Goal: Use online tool/utility: Utilize a website feature to perform a specific function

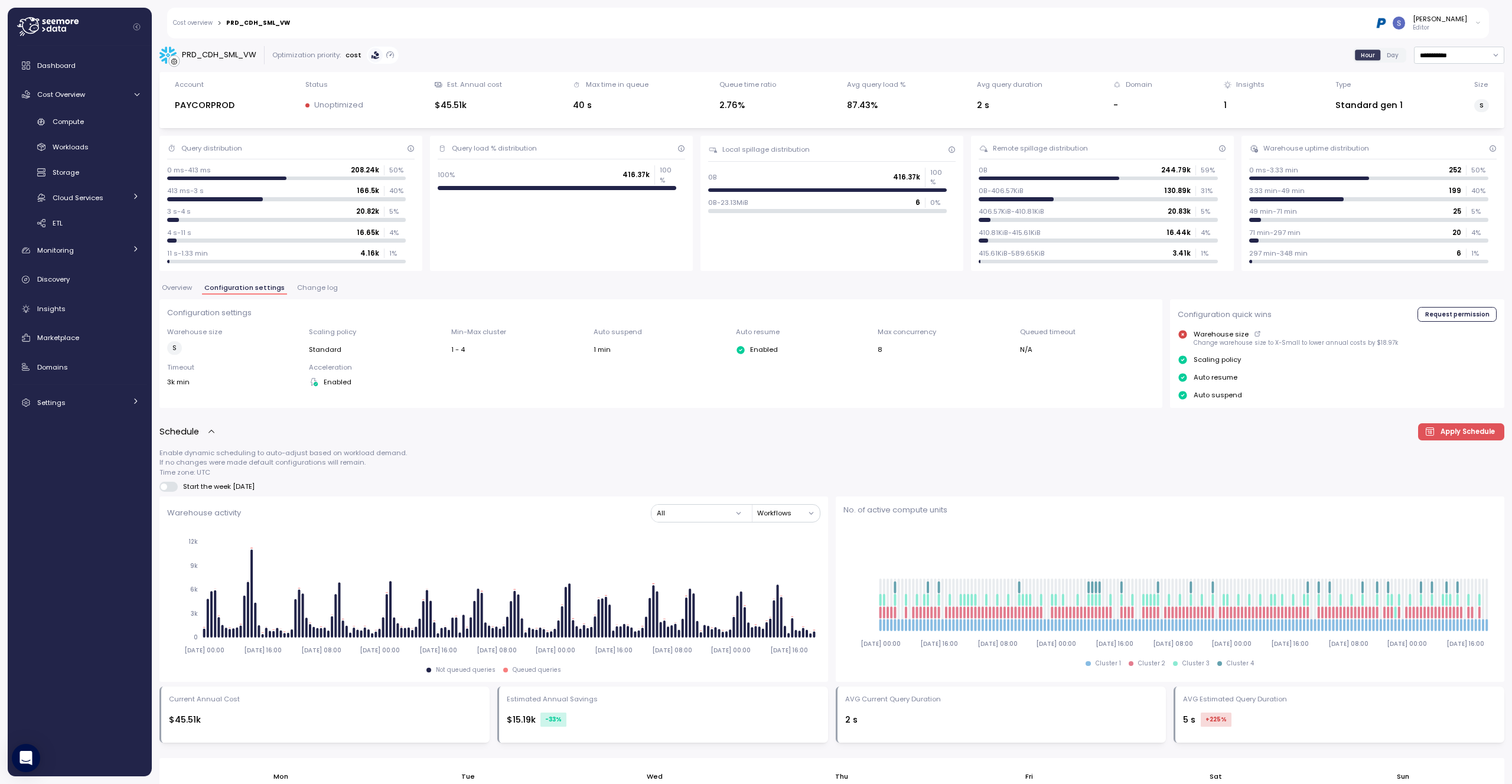
click at [1451, 17] on div "[PERSON_NAME]" at bounding box center [1439, 18] width 54 height 10
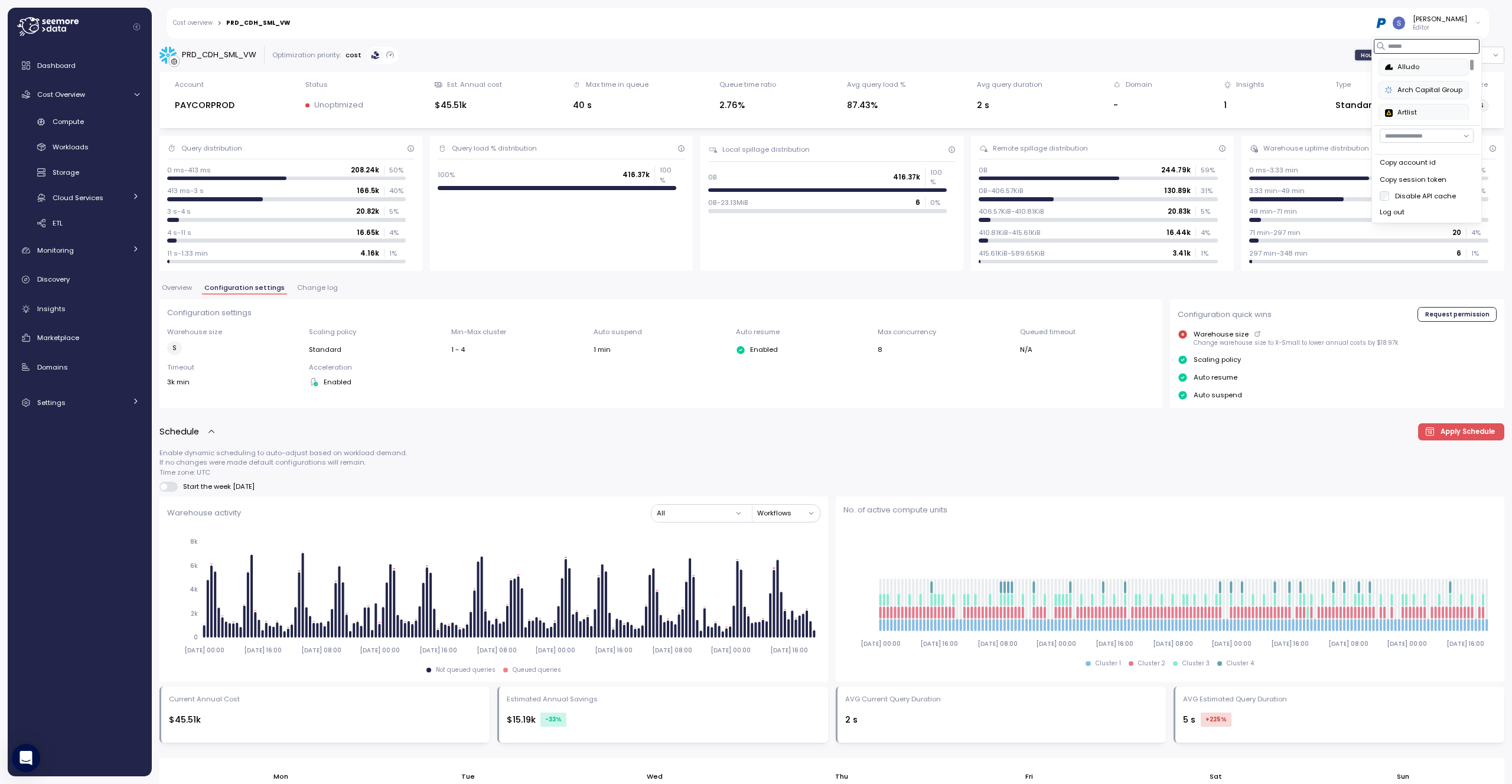
click at [1419, 51] on input at bounding box center [1426, 46] width 106 height 14
type input "*"
click at [1423, 66] on div "at-bay" at bounding box center [1415, 67] width 61 height 10
type input "******"
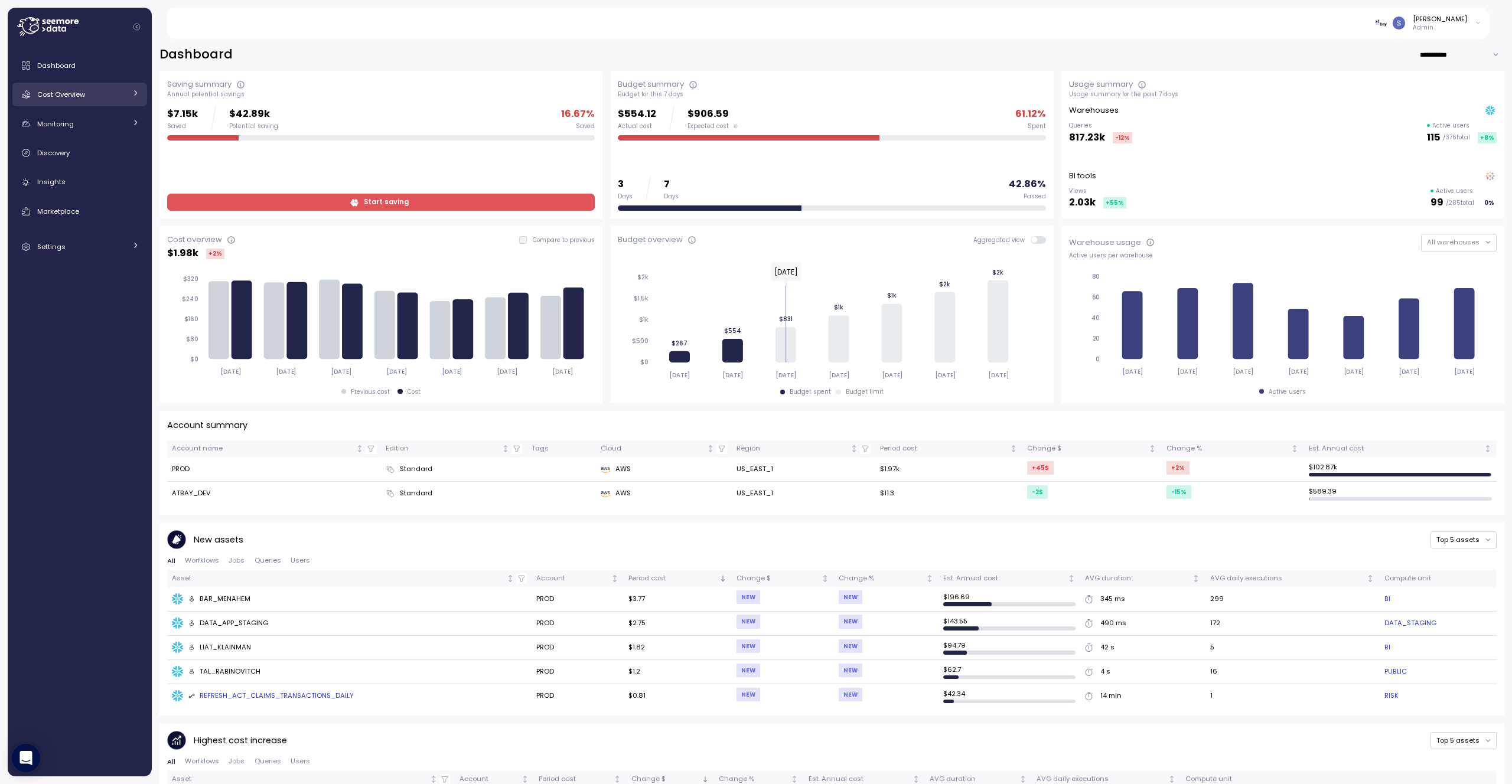
click at [127, 91] on link "Cost Overview" at bounding box center [80, 95] width 135 height 24
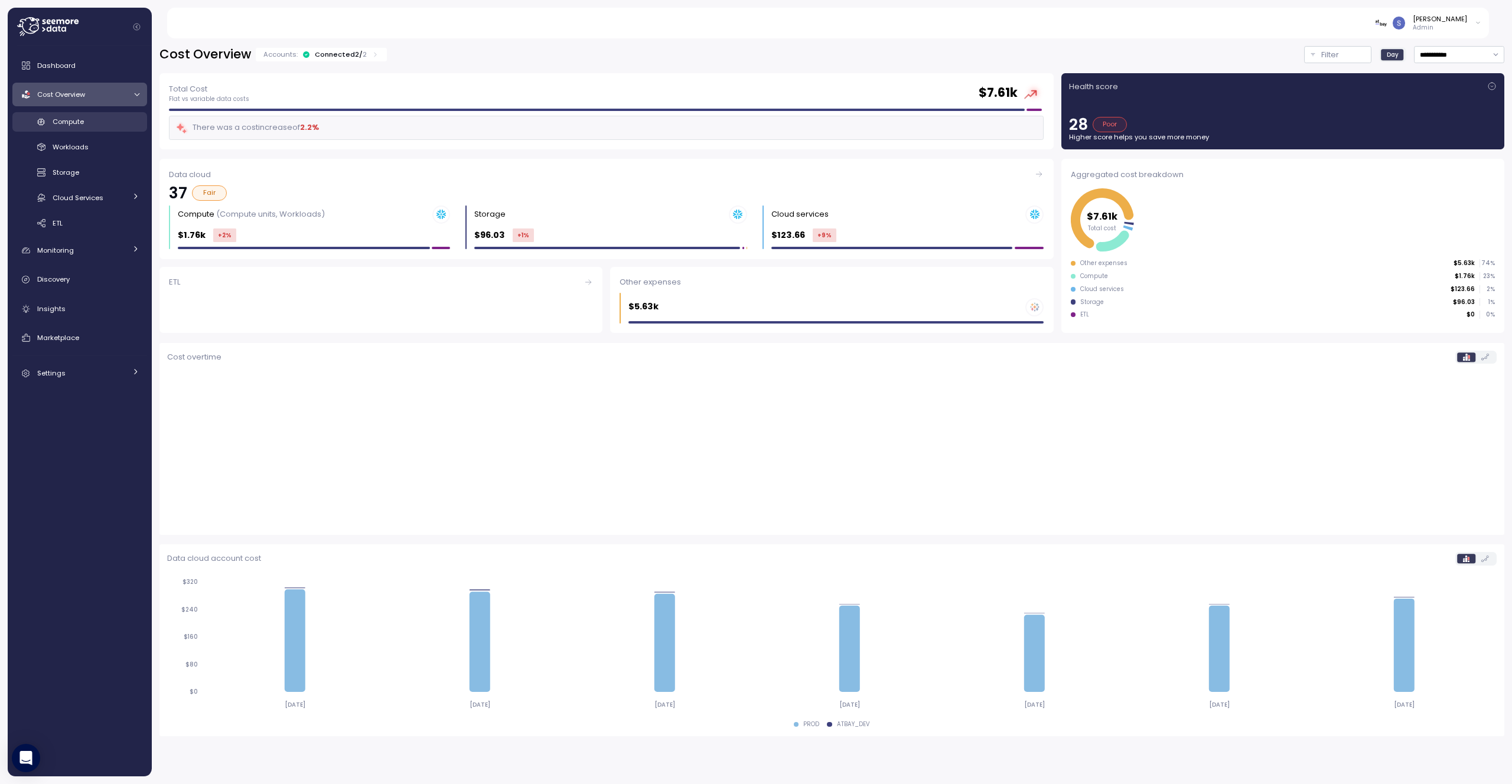
click at [91, 118] on div "Compute" at bounding box center [95, 121] width 87 height 12
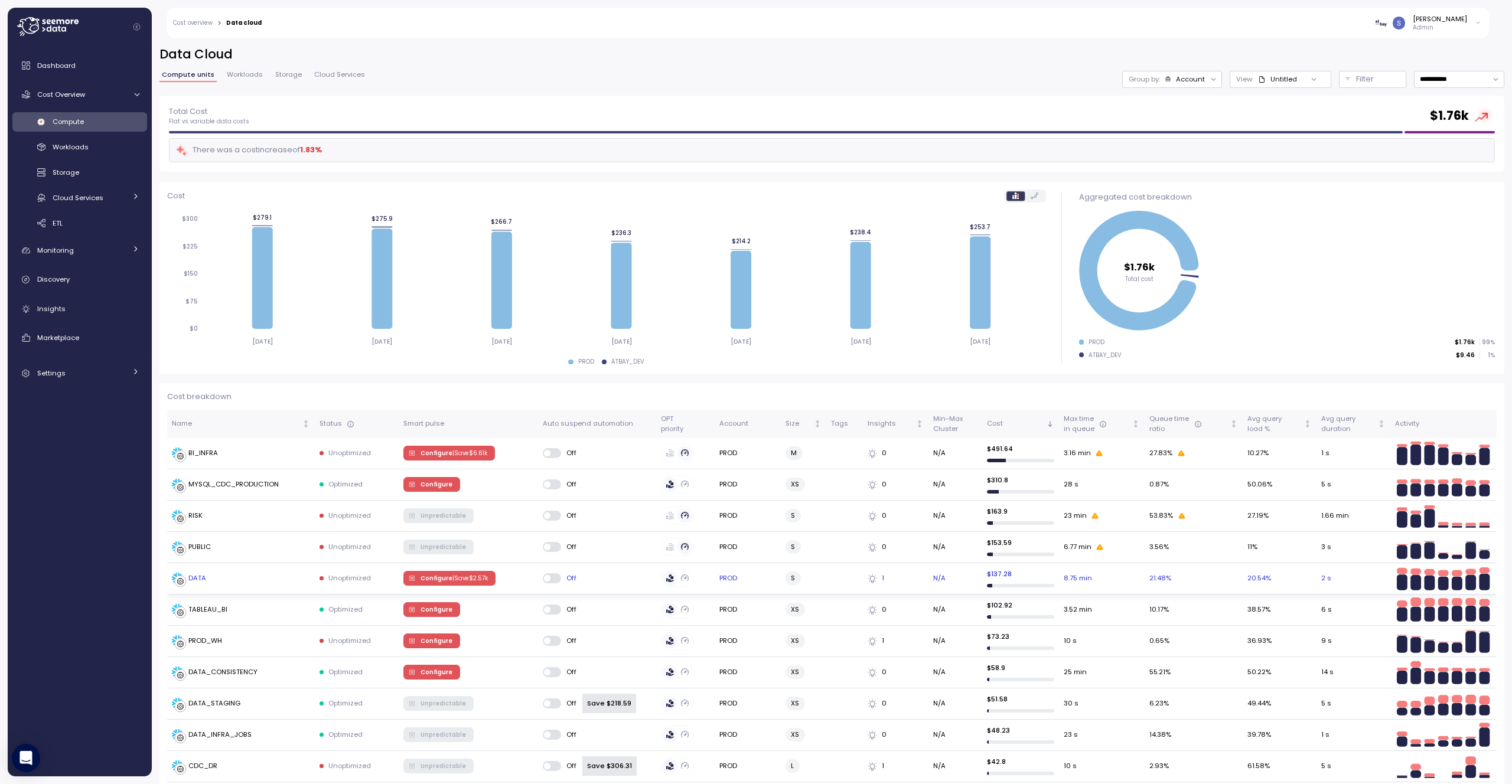
click at [460, 577] on p "| Save $ 2.57k" at bounding box center [470, 578] width 36 height 8
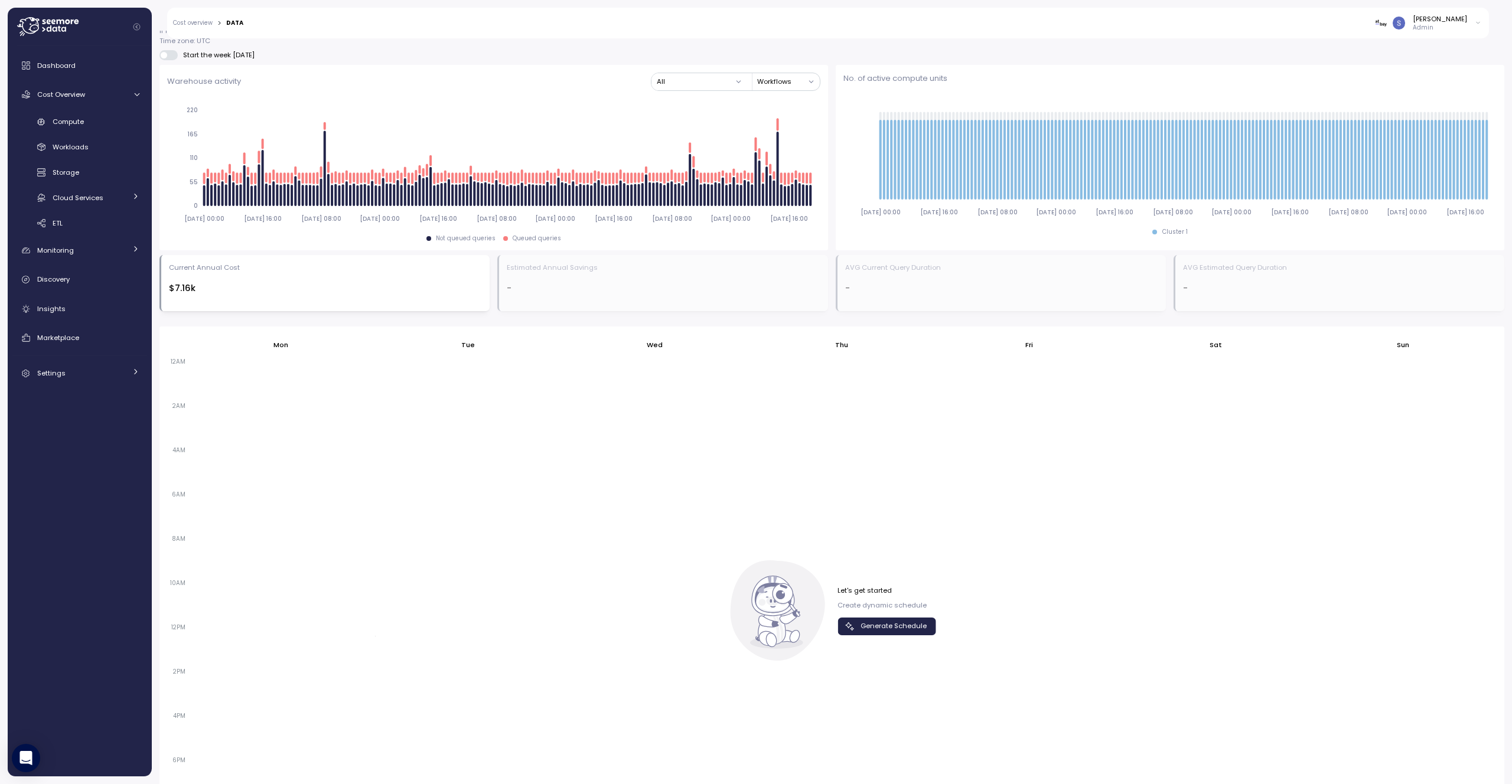
scroll to position [434, 0]
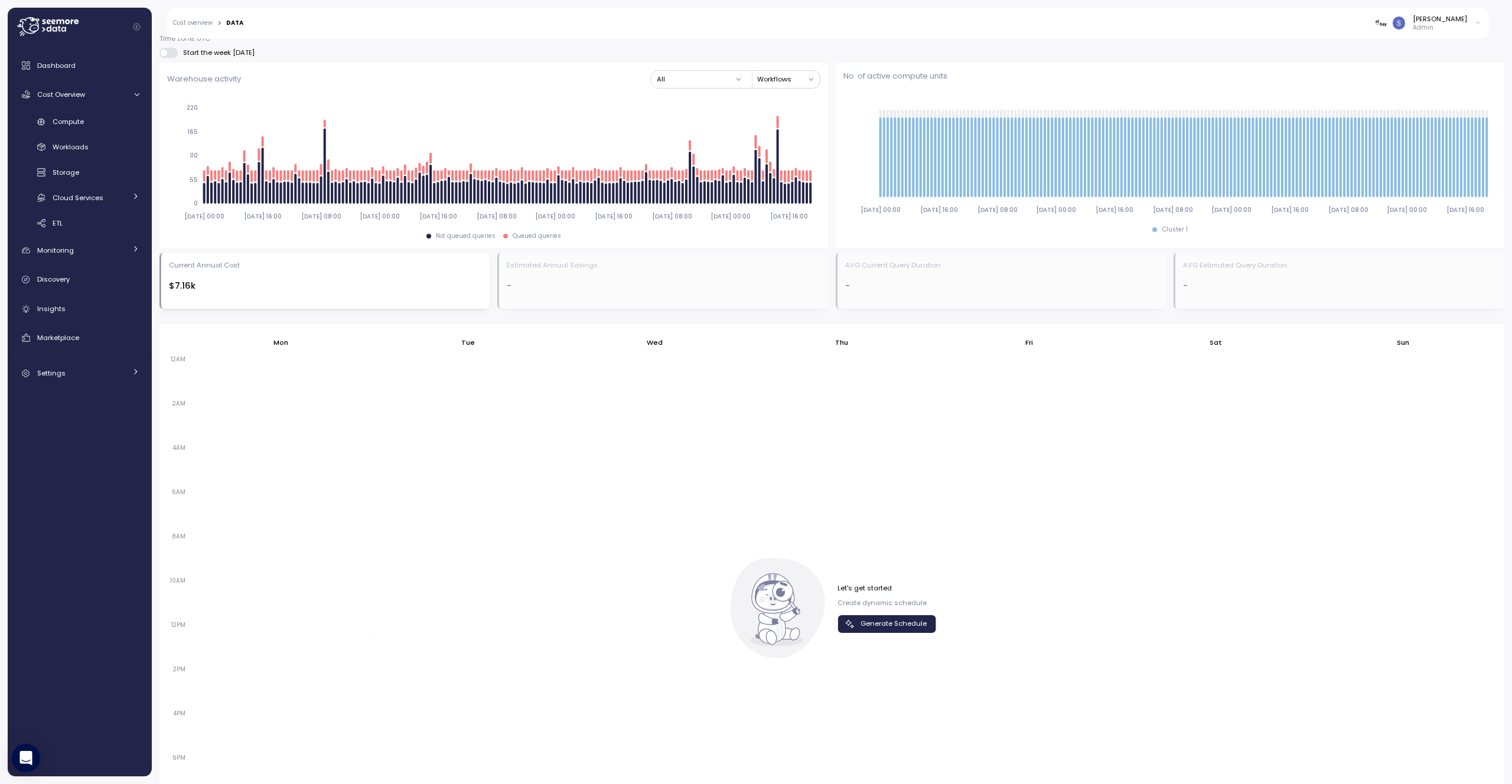
click at [890, 624] on span "Generate Schedule" at bounding box center [893, 624] width 66 height 16
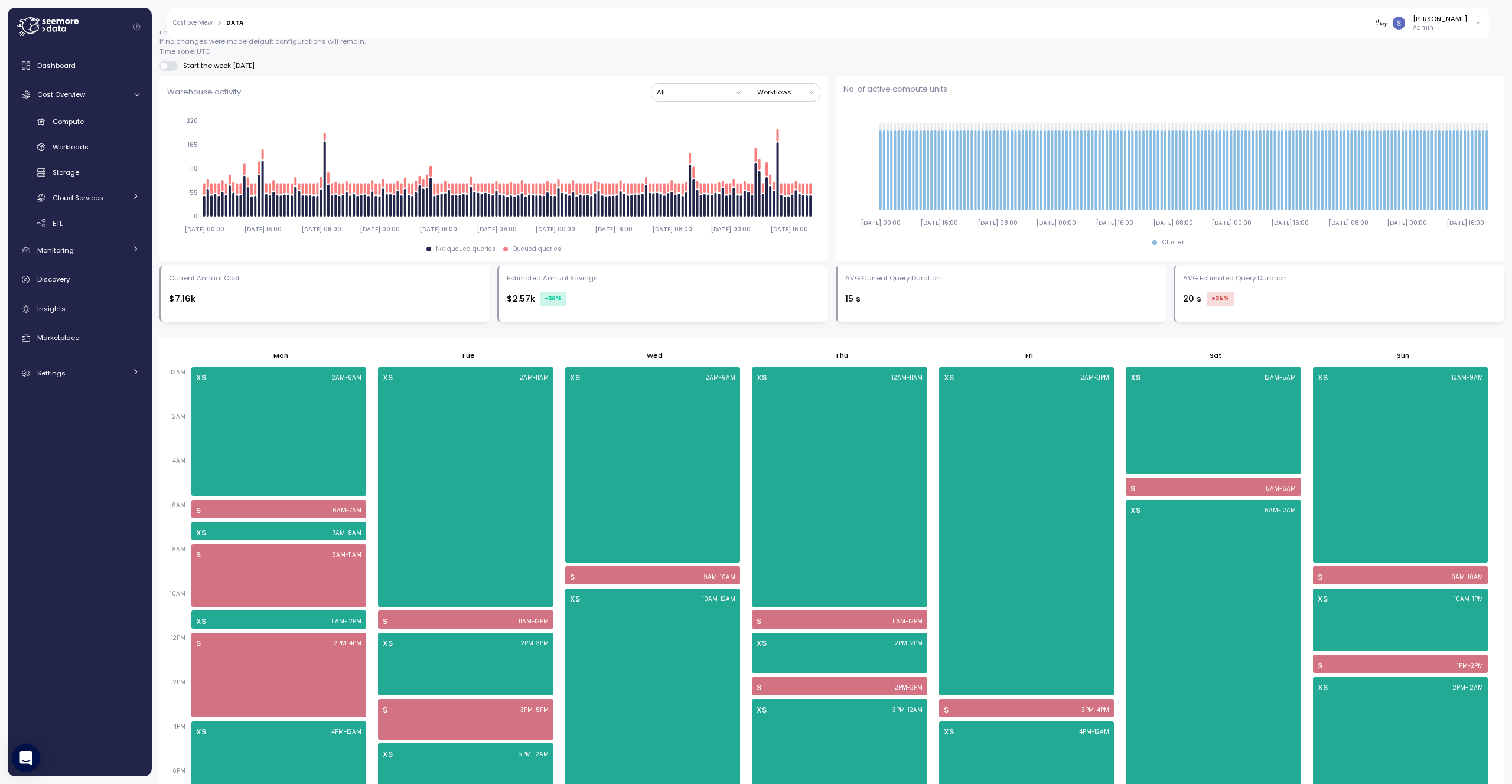
scroll to position [0, 0]
